Goal: Information Seeking & Learning: Learn about a topic

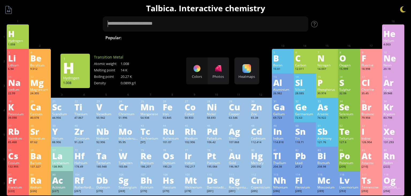
click at [165, 66] on div "3 [PERSON_NAME] 6.94 −1, +1 −1, +1 180.54 °C 1342 °C 0.535 g/cm 3 [He]2s 1 4 Be…" at bounding box center [206, 61] width 398 height 24
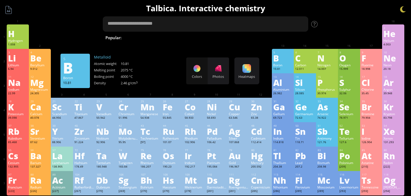
click at [250, 24] on textarea at bounding box center [206, 23] width 206 height 15
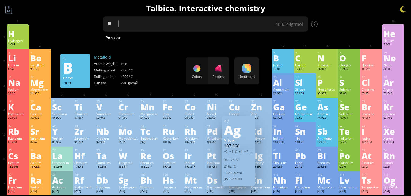
type textarea "*"
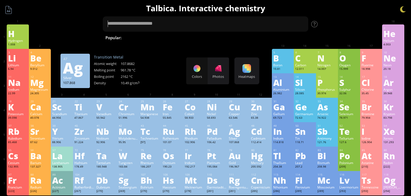
click at [232, 139] on div "Silver" at bounding box center [238, 140] width 29 height 6
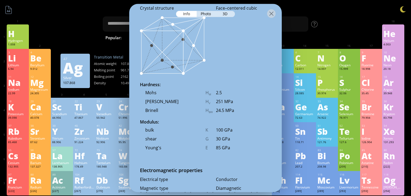
scroll to position [805, 0]
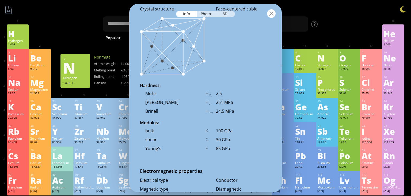
click at [270, 14] on div at bounding box center [271, 13] width 9 height 9
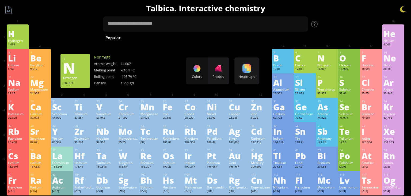
click at [244, 9] on h1 "Talbica. Interactive chemistry" at bounding box center [206, 8] width 406 height 11
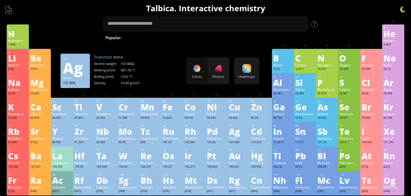
click at [234, 123] on div "47 Ag Silver 107.868 −2, −1, 0, +1, +2, +3 −2, −1, 0, +1, +2, +3 961.78 °C 2162…" at bounding box center [238, 134] width 33 height 37
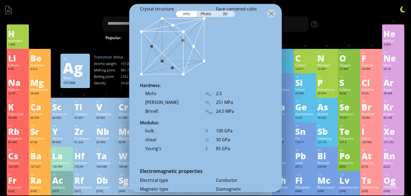
click at [244, 8] on div at bounding box center [205, 13] width 153 height 19
click at [181, 49] on img at bounding box center [173, 46] width 66 height 59
click at [223, 12] on div "3D" at bounding box center [225, 14] width 19 height 6
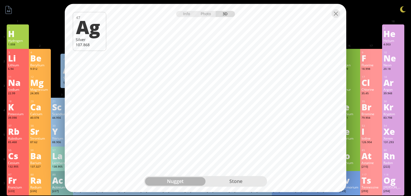
click at [244, 180] on div "stone" at bounding box center [236, 180] width 61 height 9
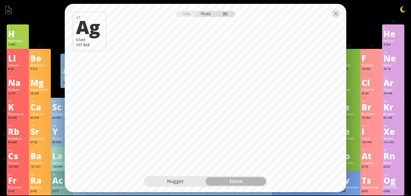
click at [202, 16] on div "Photo" at bounding box center [206, 14] width 19 height 6
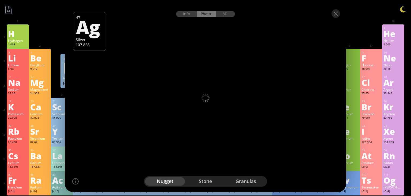
click at [202, 182] on div "stone" at bounding box center [206, 180] width 40 height 9
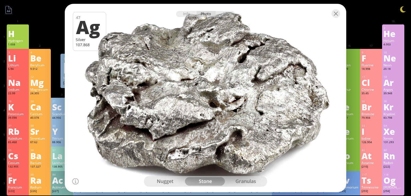
click at [174, 179] on div "nugget" at bounding box center [165, 180] width 40 height 9
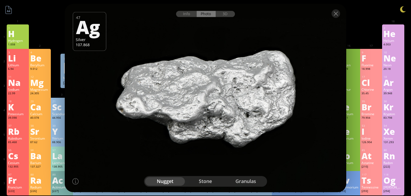
click at [238, 180] on div "granulas" at bounding box center [246, 180] width 40 height 9
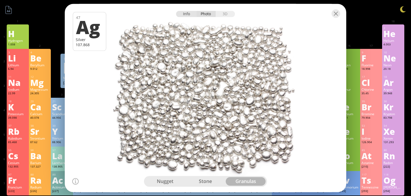
click at [185, 16] on div "Info" at bounding box center [186, 14] width 21 height 6
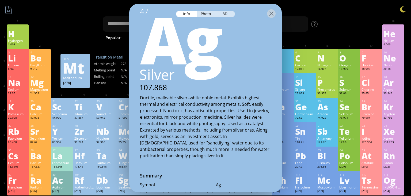
scroll to position [0, 0]
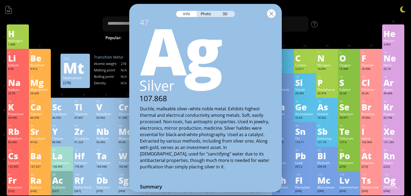
click at [272, 14] on div at bounding box center [271, 13] width 9 height 9
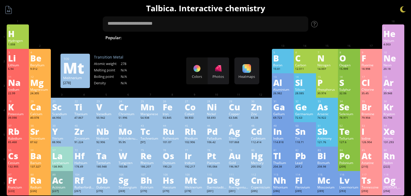
click at [201, 68] on div "Colors Photos" at bounding box center [207, 70] width 43 height 27
click at [218, 66] on div at bounding box center [218, 68] width 9 height 9
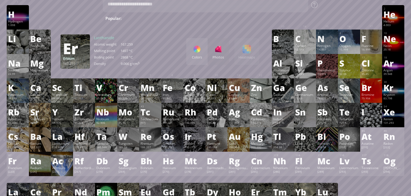
scroll to position [18, 0]
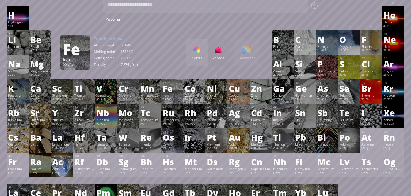
click at [172, 91] on div "Fe" at bounding box center [173, 88] width 20 height 9
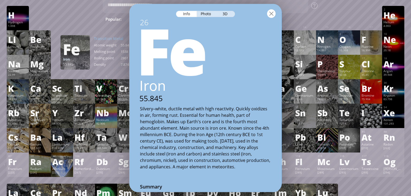
click at [272, 15] on div at bounding box center [271, 13] width 9 height 9
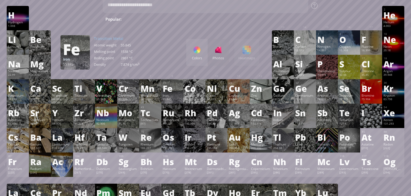
click at [247, 54] on div "Colors Photos Heatmaps Heatmaps Normal mode Melting point Boiling point Density…" at bounding box center [222, 52] width 73 height 27
click at [201, 64] on div "Colors" at bounding box center [196, 52] width 21 height 27
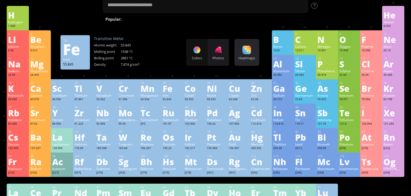
click at [245, 55] on div "Heatmaps" at bounding box center [247, 57] width 22 height 5
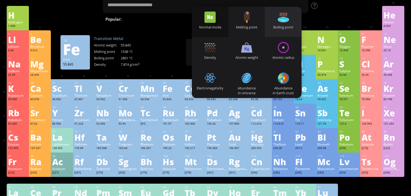
click at [290, 20] on div "Boiling point" at bounding box center [283, 22] width 37 height 30
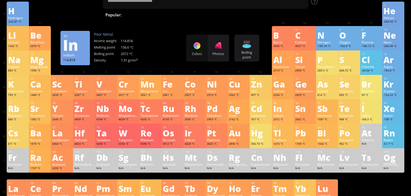
scroll to position [22, 0]
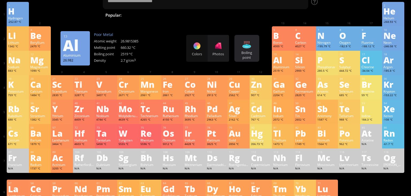
click at [250, 50] on div "Boiling point" at bounding box center [247, 55] width 22 height 10
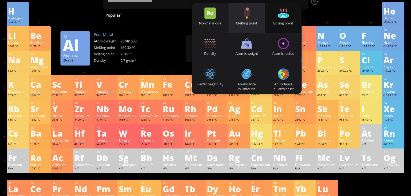
click at [249, 26] on div "Melting point" at bounding box center [247, 18] width 37 height 30
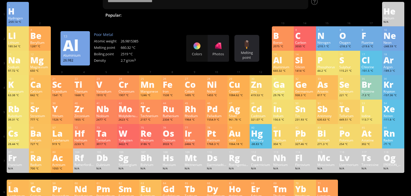
click at [251, 44] on div "Melting point Heatmaps Normal mode Melting point Boiling point Density Atomic w…" at bounding box center [247, 48] width 25 height 27
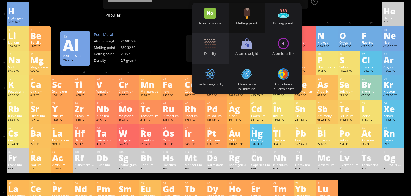
click at [213, 46] on div at bounding box center [210, 43] width 11 height 11
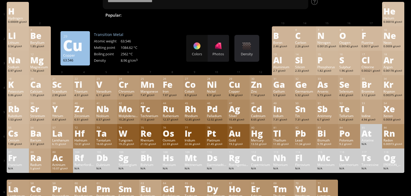
click at [248, 50] on div "Density Heatmaps Normal mode Melting point Boiling point Density Atomic weight …" at bounding box center [247, 48] width 25 height 27
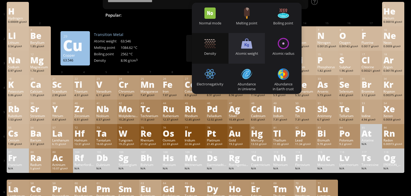
click at [246, 55] on div "Atomic weight" at bounding box center [247, 53] width 37 height 5
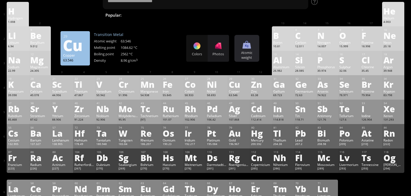
click at [246, 55] on div "Atomic weight" at bounding box center [247, 55] width 22 height 10
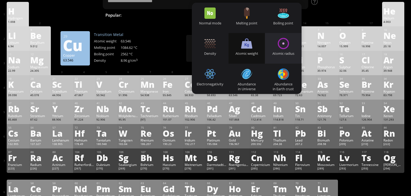
click at [275, 44] on div "Atomic radius" at bounding box center [283, 48] width 37 height 30
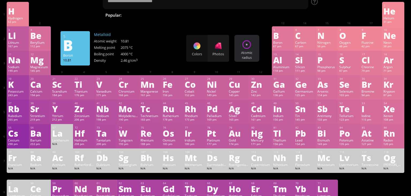
click at [253, 56] on div "Atomic radius" at bounding box center [247, 55] width 22 height 10
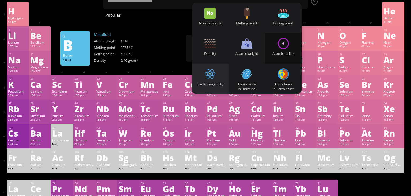
click at [223, 66] on div "Electronegativity" at bounding box center [210, 78] width 37 height 30
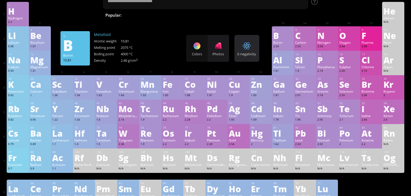
click at [244, 58] on div "E-negativity Heatmaps Normal mode Melting point Boiling point Density Atomic we…" at bounding box center [247, 48] width 25 height 27
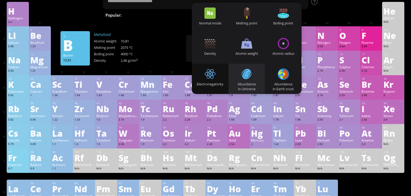
click at [248, 84] on div "Abundance in Universe" at bounding box center [247, 86] width 37 height 10
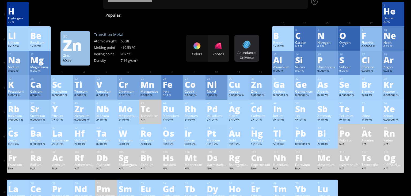
click at [245, 45] on div at bounding box center [247, 44] width 9 height 9
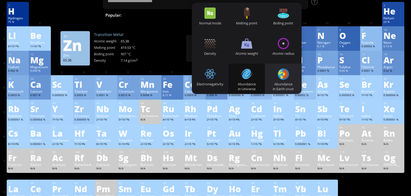
click at [275, 81] on div "Abundance in Earth crust" at bounding box center [283, 86] width 37 height 10
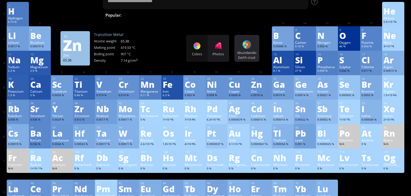
click at [248, 47] on div at bounding box center [247, 44] width 9 height 9
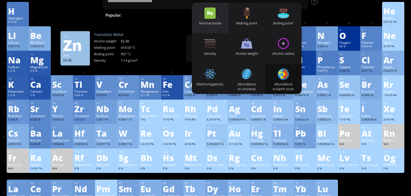
click at [222, 27] on div "Normal mode" at bounding box center [210, 18] width 37 height 30
